Goal: Task Accomplishment & Management: Manage account settings

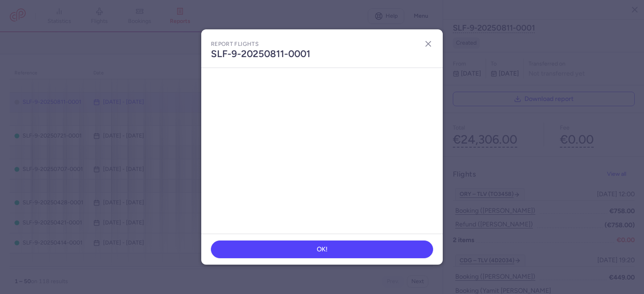
scroll to position [1173, 0]
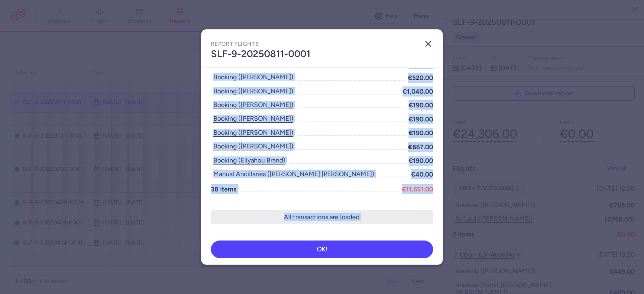
click at [427, 44] on icon "button" at bounding box center [429, 44] width 10 height 10
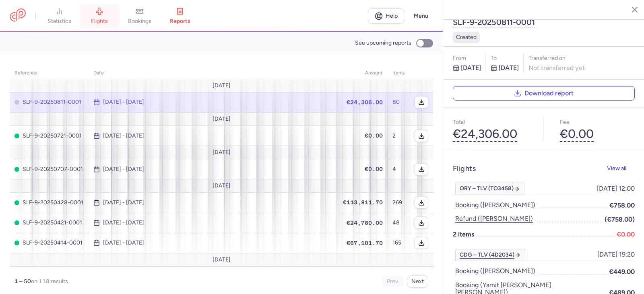
click at [105, 18] on span "flights" at bounding box center [99, 21] width 17 height 7
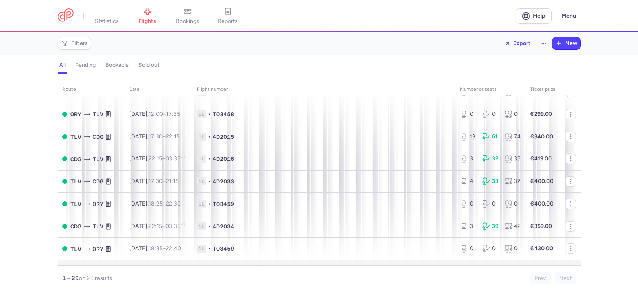
scroll to position [145, 0]
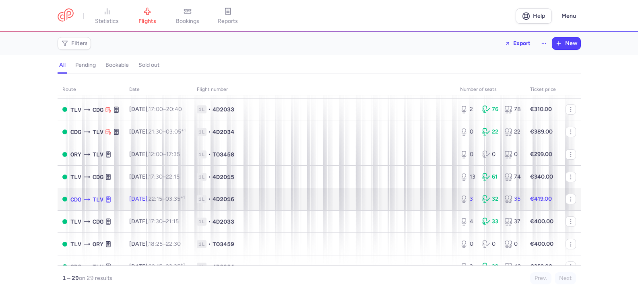
click at [338, 201] on span "1L • 4D2016" at bounding box center [324, 199] width 254 height 8
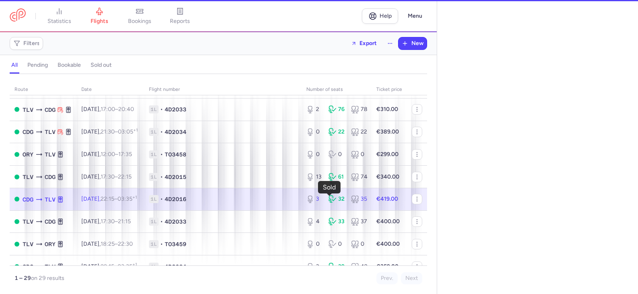
select select "hours"
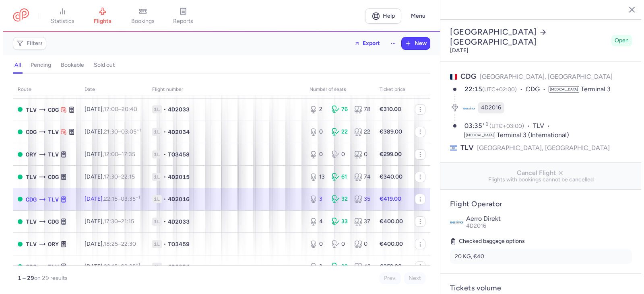
scroll to position [40, 0]
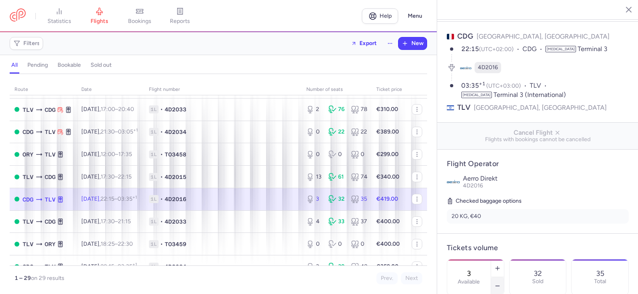
click at [501, 283] on icon "button" at bounding box center [498, 286] width 6 height 6
type input "2"
click at [484, 274] on button "Save changes" at bounding box center [474, 279] width 54 height 18
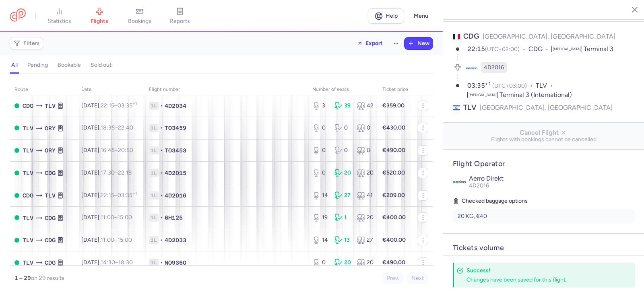
scroll to position [508, 0]
